Goal: Check status: Check status

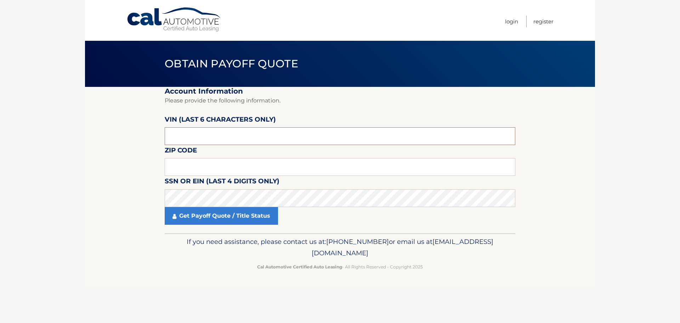
click at [190, 141] on input "text" at bounding box center [340, 136] width 351 height 18
type input "641861"
click at [181, 160] on input "text" at bounding box center [340, 167] width 351 height 18
click at [182, 165] on input "text" at bounding box center [340, 167] width 351 height 18
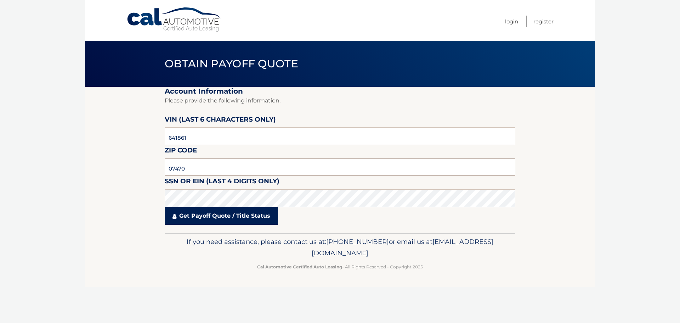
type input "07470"
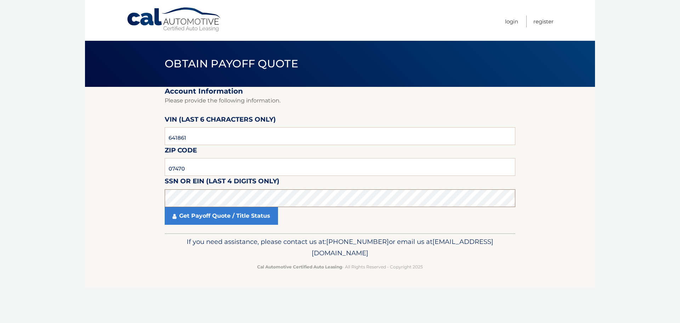
click button "For Originating Dealer" at bounding box center [0, 0] width 0 height 0
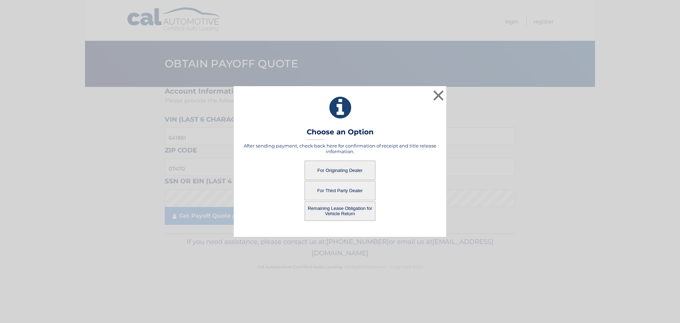
click at [344, 205] on button "Remaining Lease Obligation for Vehicle Return" at bounding box center [340, 210] width 71 height 19
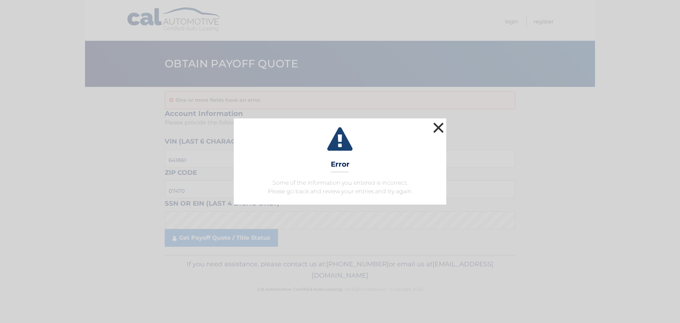
click at [439, 123] on button "×" at bounding box center [438, 127] width 14 height 14
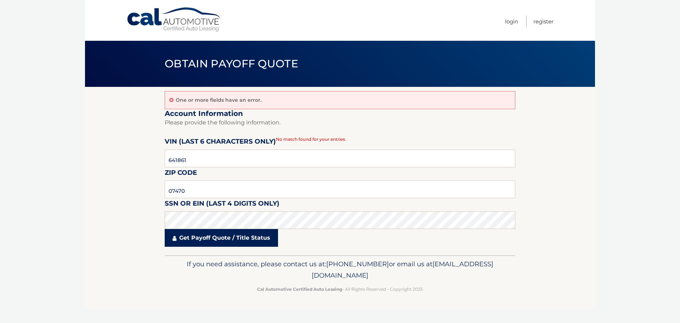
click at [207, 242] on link "Get Payoff Quote / Title Status" at bounding box center [221, 238] width 113 height 18
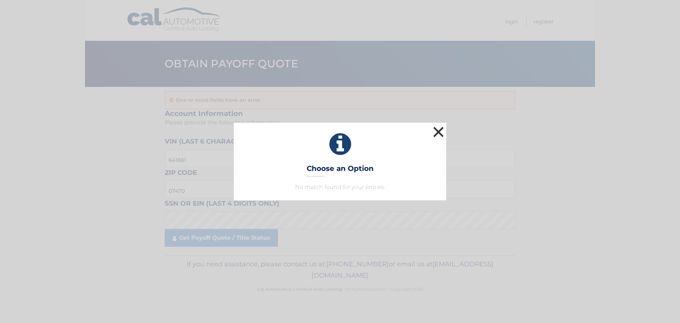
click at [440, 131] on button "×" at bounding box center [438, 132] width 14 height 14
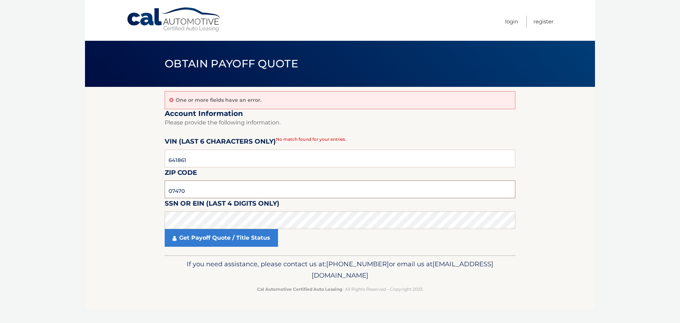
click at [199, 188] on input "07470" at bounding box center [340, 189] width 351 height 18
click at [207, 154] on input "641861" at bounding box center [340, 158] width 351 height 18
type input "64186*"
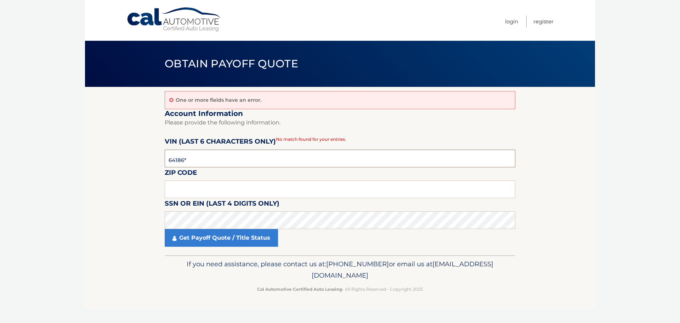
click at [198, 156] on input "64186*" at bounding box center [340, 158] width 351 height 18
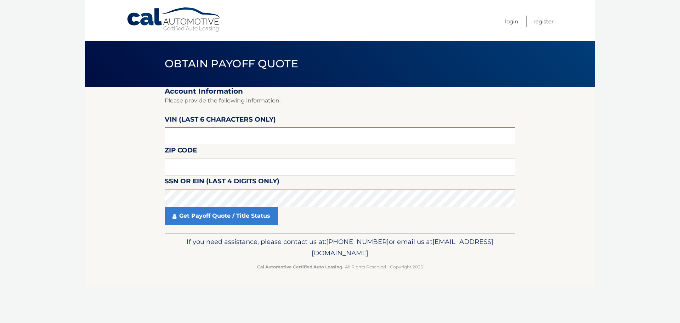
click at [187, 131] on input "text" at bounding box center [340, 136] width 351 height 18
paste input "6814**"
type input "6814**"
click at [171, 165] on input "text" at bounding box center [340, 167] width 351 height 18
type input "07470"
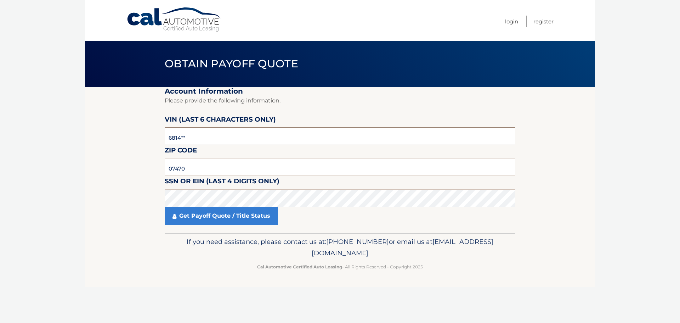
click at [187, 138] on input "6814**" at bounding box center [340, 136] width 351 height 18
click at [171, 135] on input "text" at bounding box center [340, 136] width 351 height 18
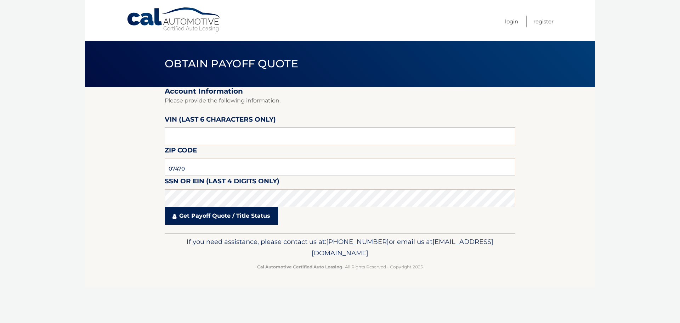
click at [232, 219] on link "Get Payoff Quote / Title Status" at bounding box center [221, 216] width 113 height 18
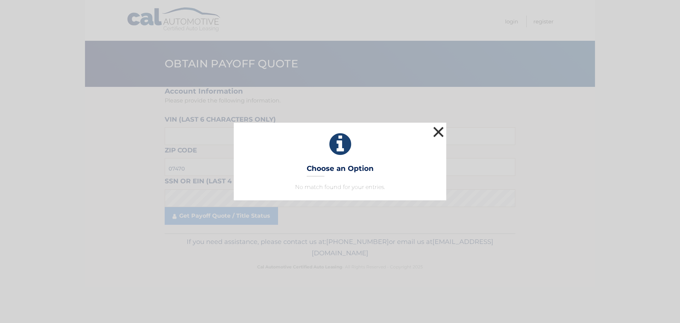
click at [443, 134] on button "×" at bounding box center [438, 132] width 14 height 14
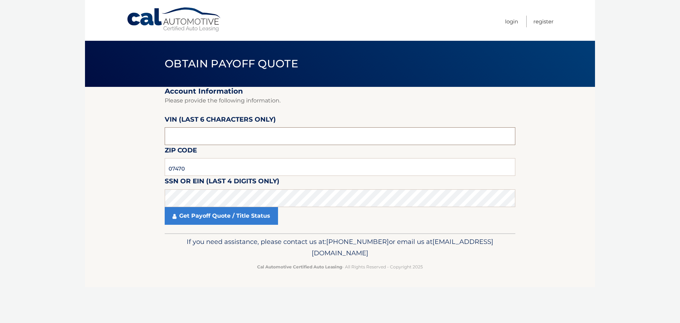
click at [203, 140] on input "text" at bounding box center [340, 136] width 351 height 18
type input "641861"
click button "For Originating Dealer" at bounding box center [0, 0] width 0 height 0
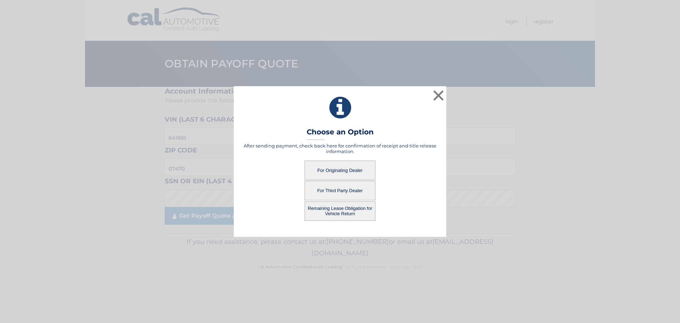
click at [346, 167] on button "For Originating Dealer" at bounding box center [340, 169] width 71 height 19
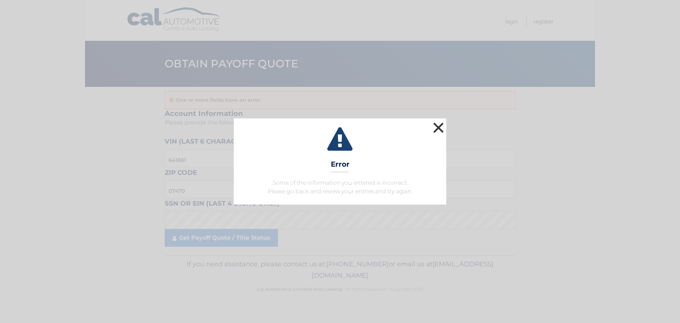
click at [443, 123] on button "×" at bounding box center [438, 127] width 14 height 14
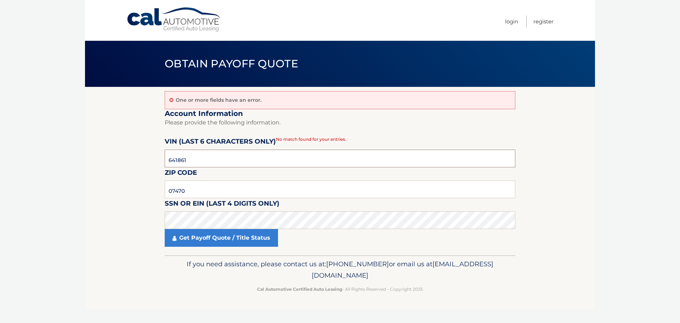
click at [202, 157] on input "641861" at bounding box center [340, 158] width 351 height 18
click at [189, 190] on input "07470" at bounding box center [340, 189] width 351 height 18
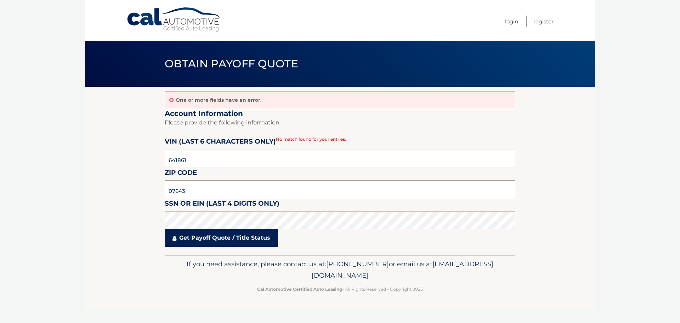
type input "07643"
click at [207, 232] on link "Get Payoff Quote / Title Status" at bounding box center [221, 238] width 113 height 18
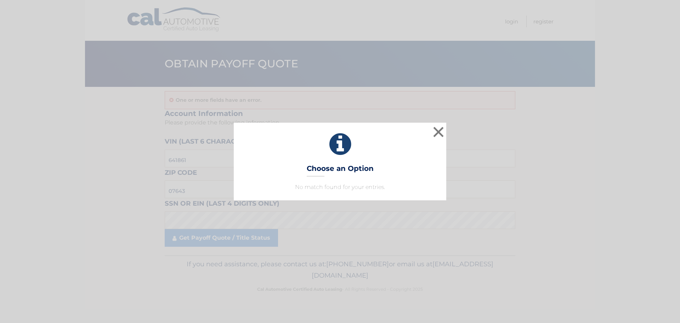
click at [265, 235] on div "× Choose an Option No match found for your entries. This is what you see on sec…" at bounding box center [340, 161] width 680 height 323
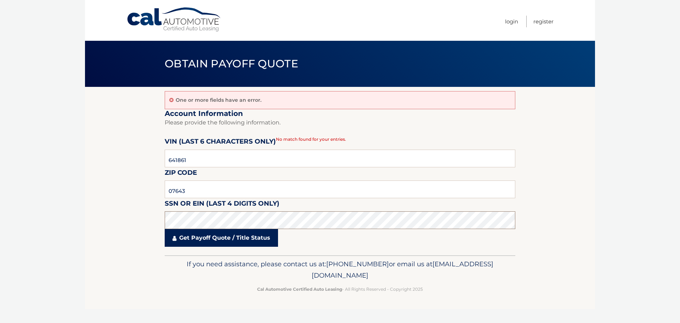
click button "For Originating Dealer" at bounding box center [0, 0] width 0 height 0
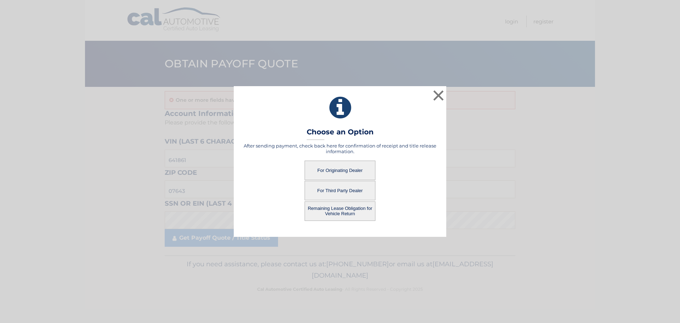
click at [325, 172] on button "For Originating Dealer" at bounding box center [340, 169] width 71 height 19
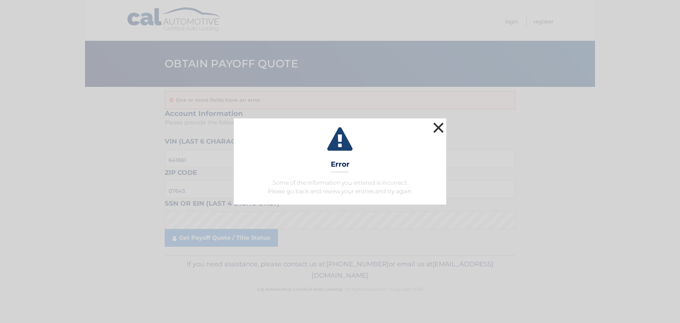
click at [436, 126] on button "×" at bounding box center [438, 127] width 14 height 14
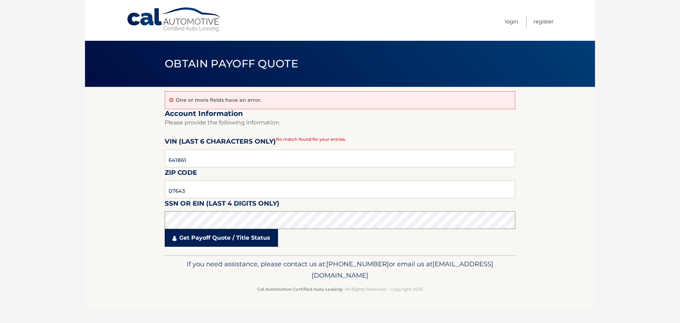
click button "For Originating Dealer" at bounding box center [0, 0] width 0 height 0
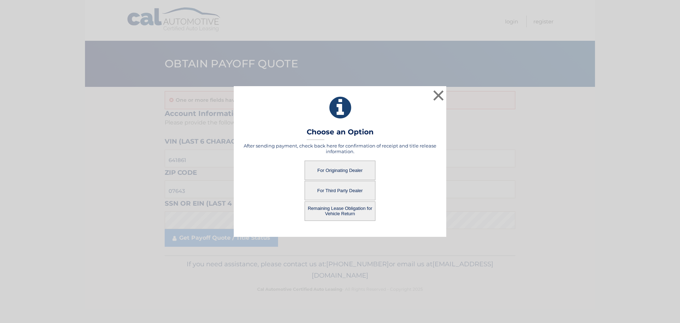
click at [335, 202] on button "Remaining Lease Obligation for Vehicle Return" at bounding box center [340, 210] width 71 height 19
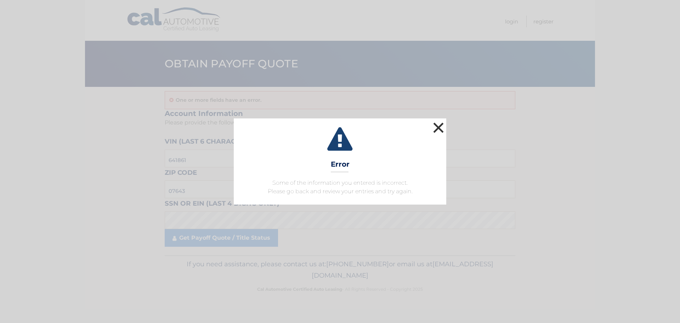
click at [440, 126] on button "×" at bounding box center [438, 127] width 14 height 14
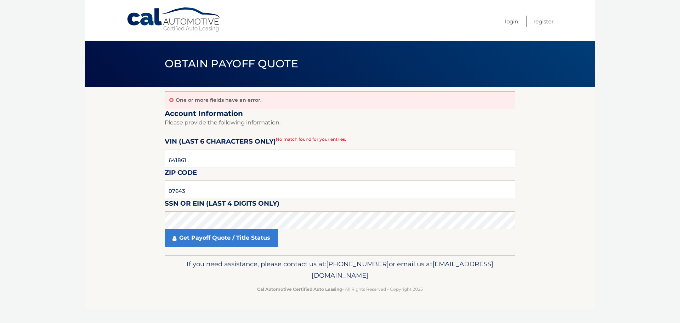
click at [208, 201] on label "SSN or EIN (last 4 digits only)" at bounding box center [222, 204] width 115 height 13
click at [208, 197] on input "07643" at bounding box center [340, 189] width 351 height 18
click button "For Originating Dealer" at bounding box center [0, 0] width 0 height 0
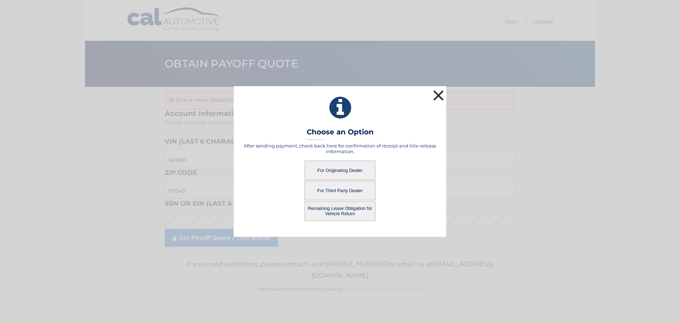
click at [443, 93] on button "×" at bounding box center [438, 95] width 14 height 14
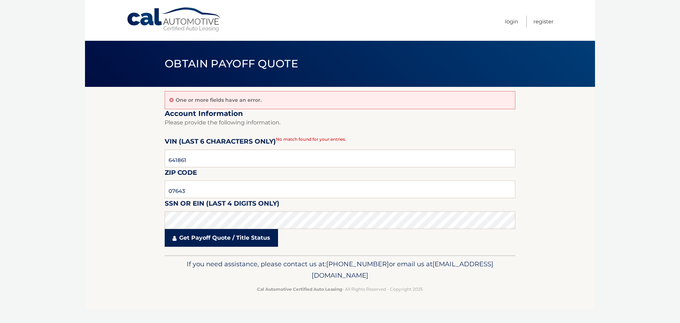
click at [211, 238] on link "Get Payoff Quote / Title Status" at bounding box center [221, 238] width 113 height 18
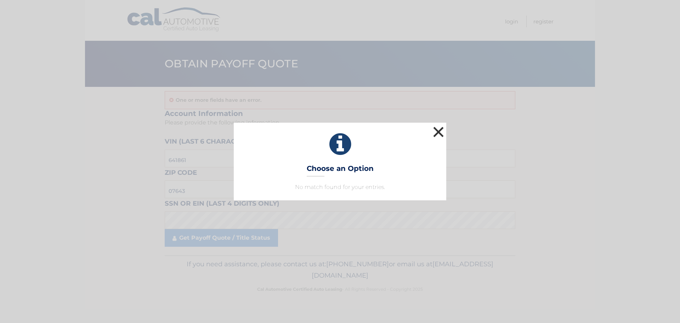
click at [436, 131] on button "×" at bounding box center [438, 132] width 14 height 14
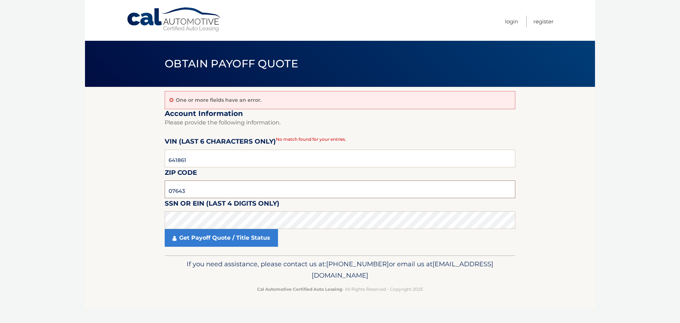
click at [216, 194] on input "07643" at bounding box center [340, 189] width 351 height 18
click button "For Originating Dealer" at bounding box center [0, 0] width 0 height 0
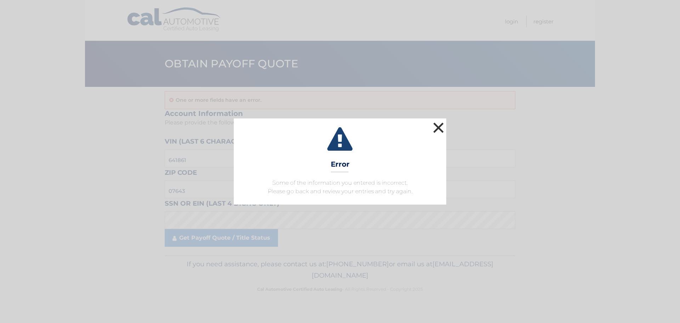
click at [438, 132] on button "×" at bounding box center [438, 127] width 14 height 14
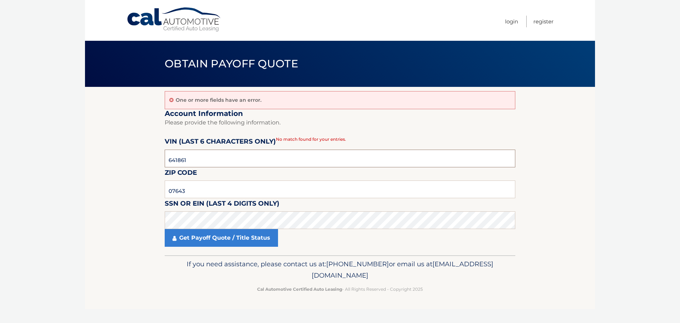
click at [247, 158] on input "641861" at bounding box center [340, 158] width 351 height 18
click button "For Originating Dealer" at bounding box center [0, 0] width 0 height 0
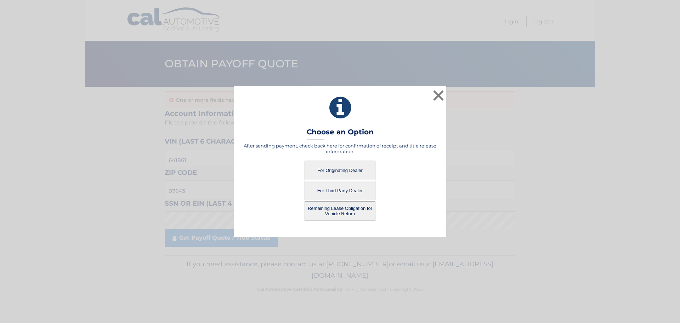
click at [343, 165] on button "For Originating Dealer" at bounding box center [340, 169] width 71 height 19
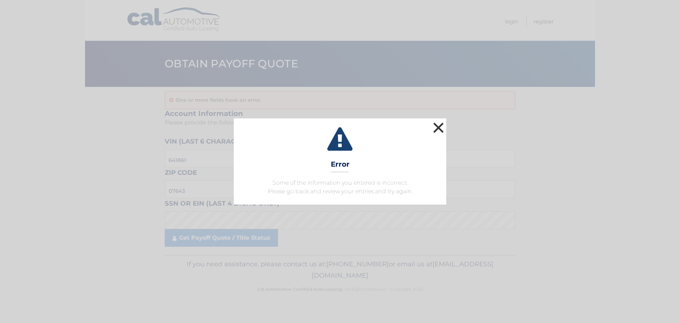
click at [439, 131] on button "×" at bounding box center [438, 127] width 14 height 14
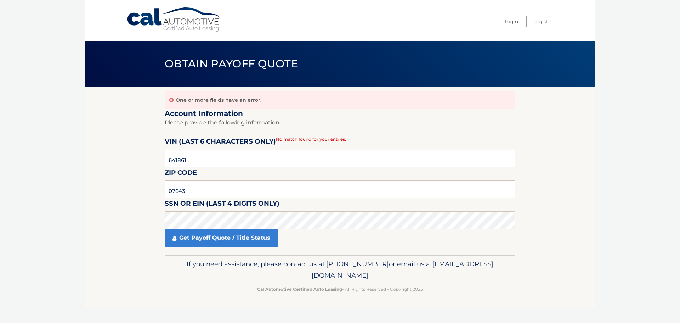
click at [199, 158] on input "641861" at bounding box center [340, 158] width 351 height 18
click button "For Originating Dealer" at bounding box center [0, 0] width 0 height 0
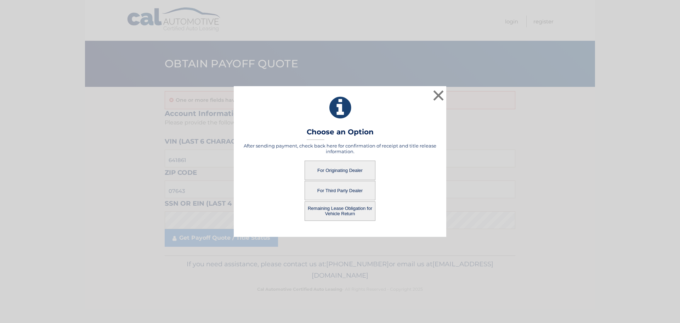
click at [349, 169] on button "For Originating Dealer" at bounding box center [340, 169] width 71 height 19
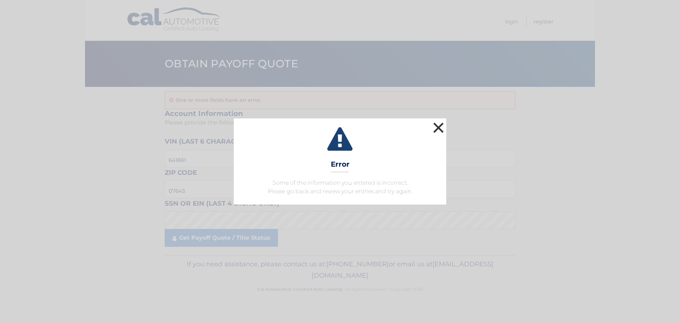
click at [437, 120] on button "×" at bounding box center [438, 127] width 14 height 14
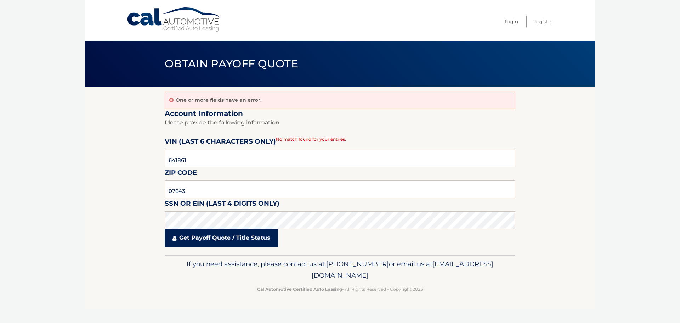
click at [207, 237] on link "Get Payoff Quote / Title Status" at bounding box center [221, 238] width 113 height 18
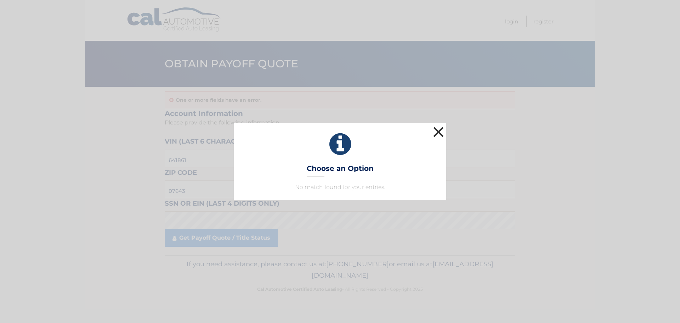
click at [442, 125] on button "×" at bounding box center [438, 132] width 14 height 14
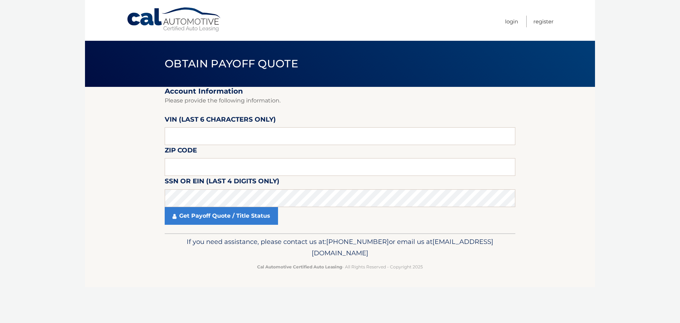
click at [216, 127] on label "VIN (last 6 characters only)" at bounding box center [220, 120] width 111 height 13
click at [212, 128] on input "text" at bounding box center [340, 136] width 351 height 18
paste input "641861"
type input "641861"
click at [181, 174] on input "text" at bounding box center [340, 167] width 351 height 18
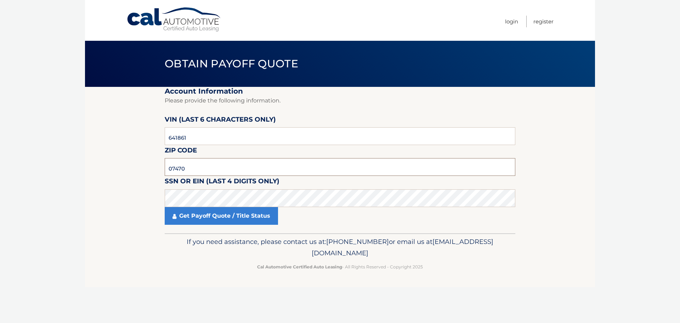
type input "07470"
click button "For Originating Dealer" at bounding box center [0, 0] width 0 height 0
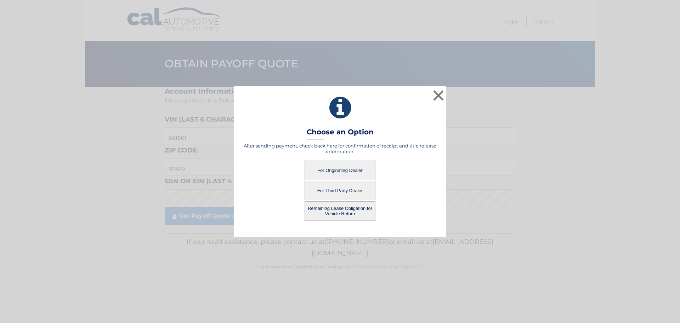
click at [340, 169] on button "For Originating Dealer" at bounding box center [340, 169] width 71 height 19
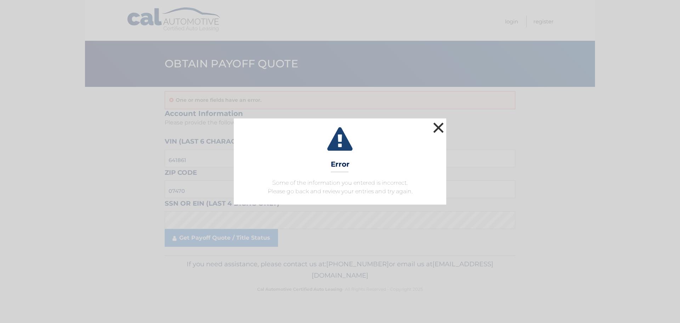
click at [442, 133] on button "×" at bounding box center [438, 127] width 14 height 14
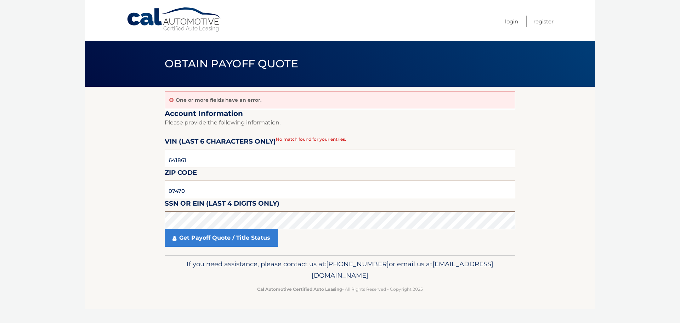
click button "For Originating Dealer" at bounding box center [0, 0] width 0 height 0
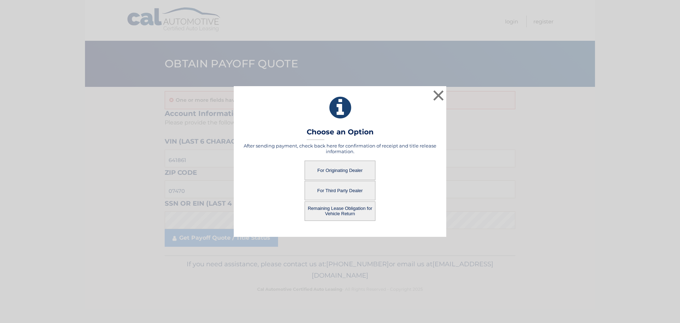
click at [326, 213] on button "Remaining Lease Obligation for Vehicle Return" at bounding box center [340, 210] width 71 height 19
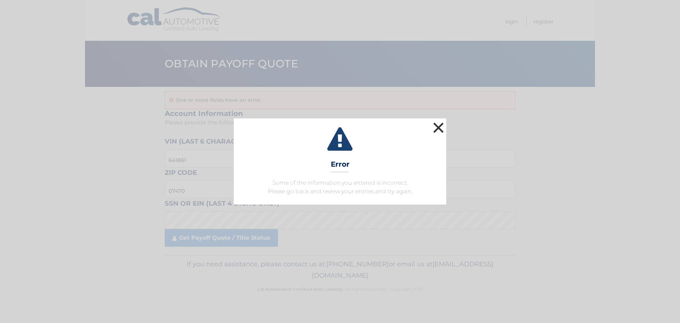
click at [442, 128] on button "×" at bounding box center [438, 127] width 14 height 14
